Goal: Task Accomplishment & Management: Manage account settings

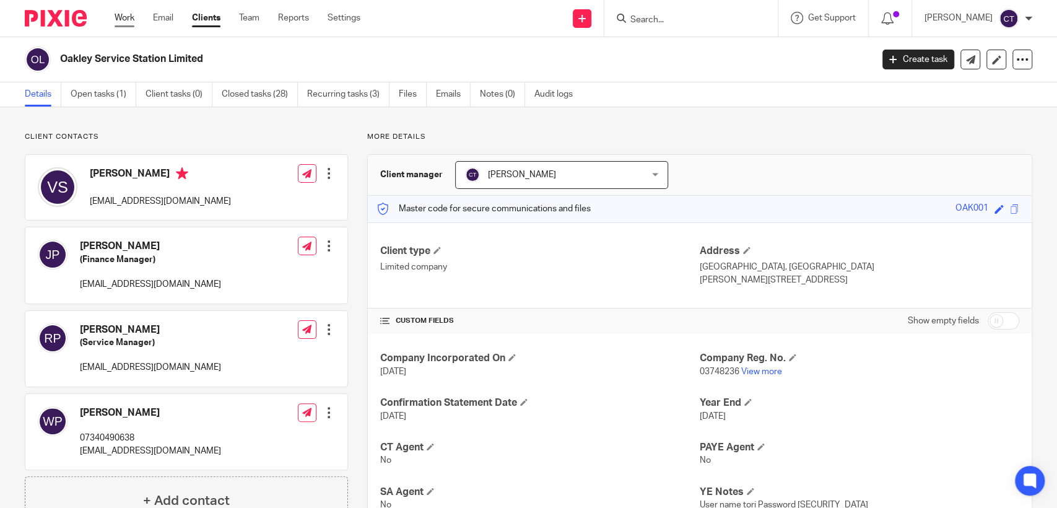
click at [118, 17] on link "Work" at bounding box center [125, 18] width 20 height 12
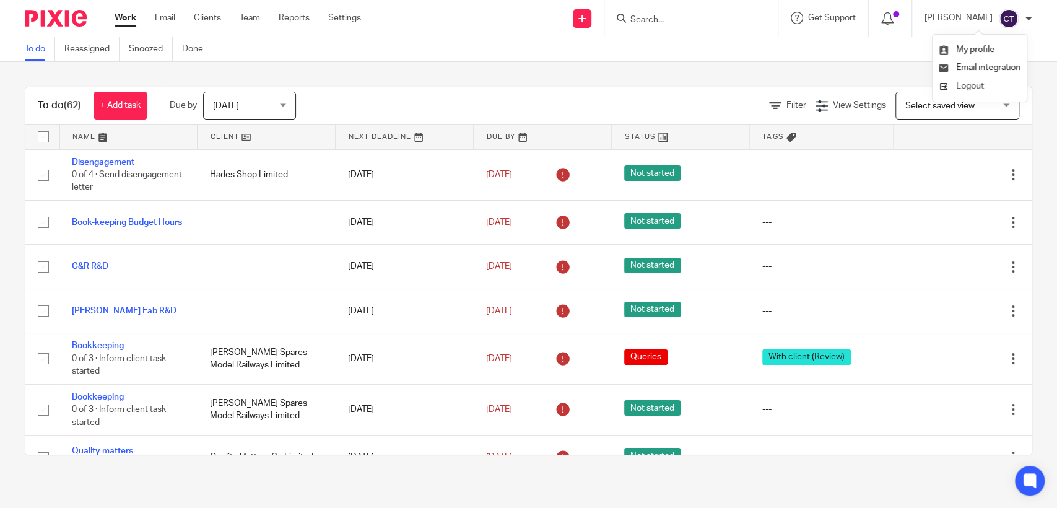
click at [976, 85] on span "Logout" at bounding box center [970, 86] width 28 height 9
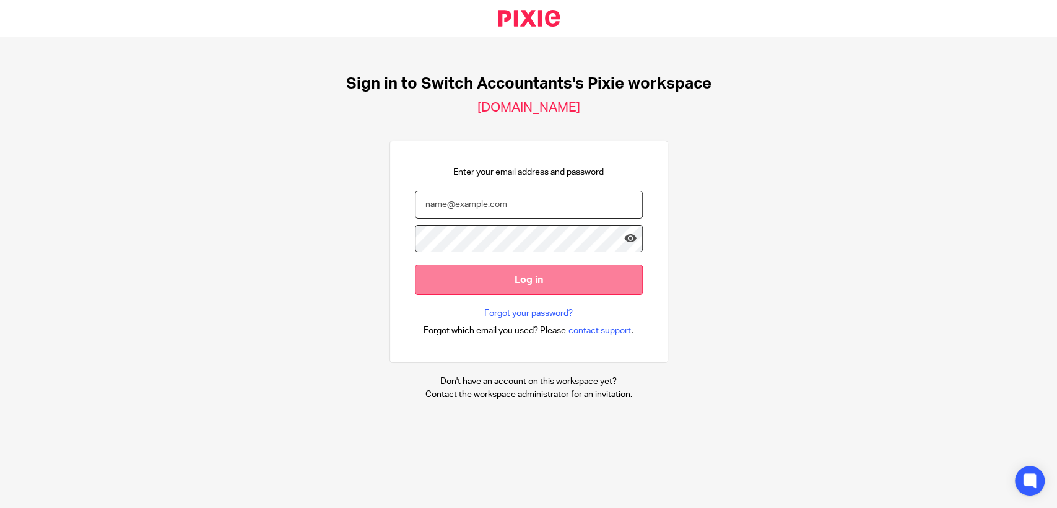
type input "[EMAIL_ADDRESS][DOMAIN_NAME]"
click at [551, 274] on input "Log in" at bounding box center [529, 280] width 228 height 30
